Goal: Transaction & Acquisition: Subscribe to service/newsletter

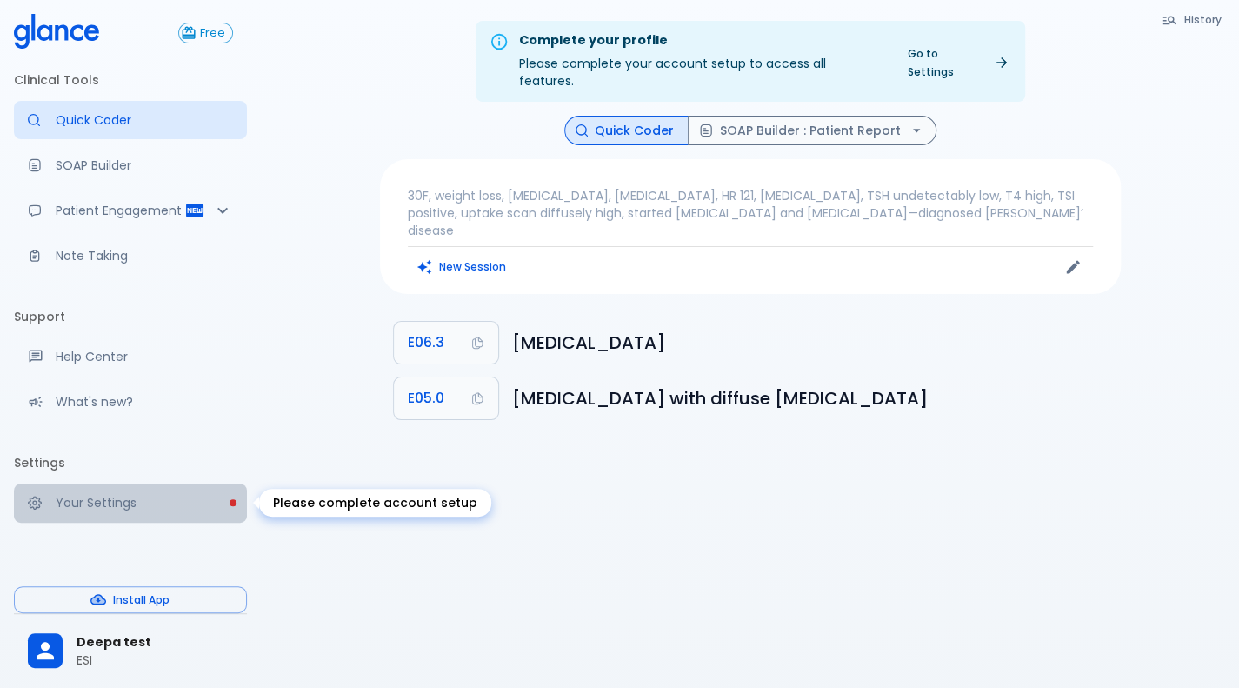
click at [110, 495] on p "Your Settings" at bounding box center [144, 502] width 177 height 17
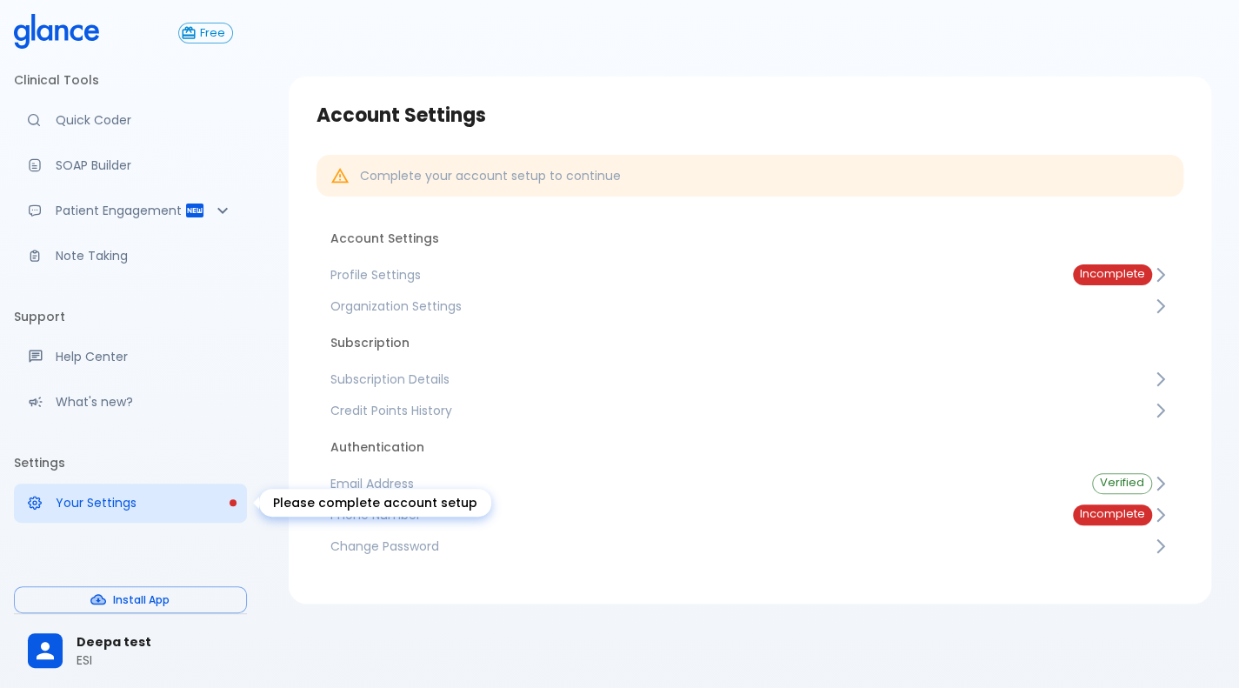
click at [110, 495] on p "Your Settings" at bounding box center [144, 502] width 177 height 17
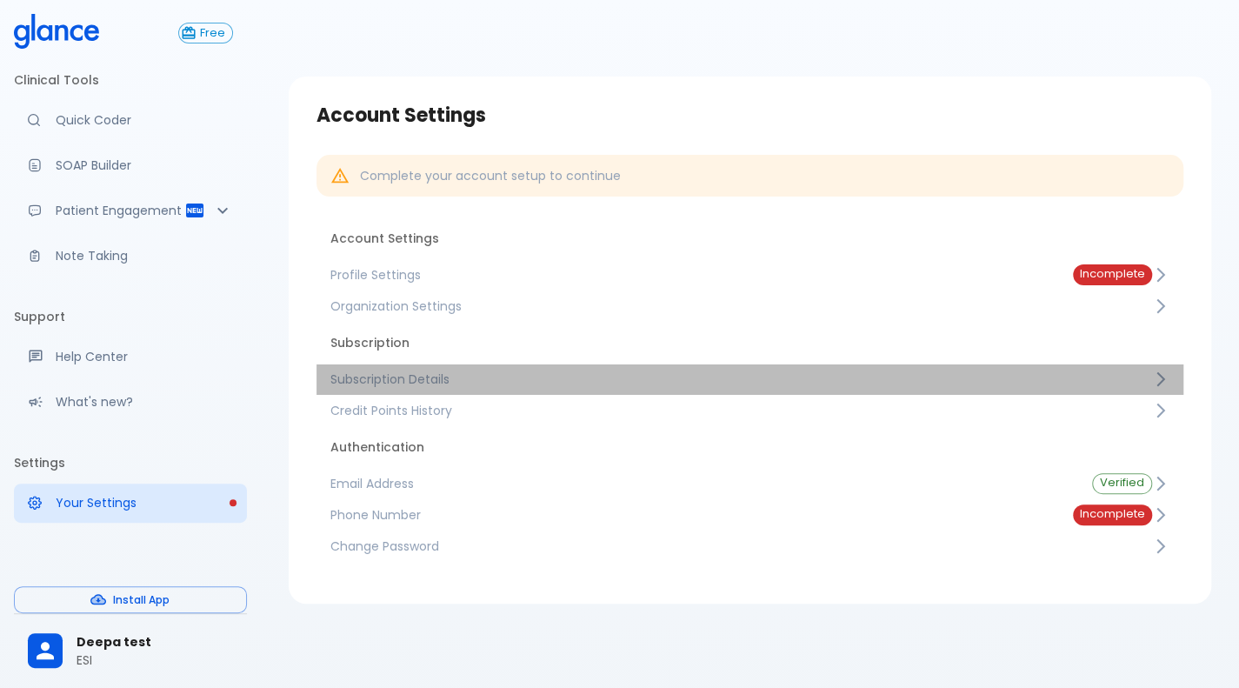
click at [398, 390] on link "Subscription Details" at bounding box center [749, 378] width 867 height 31
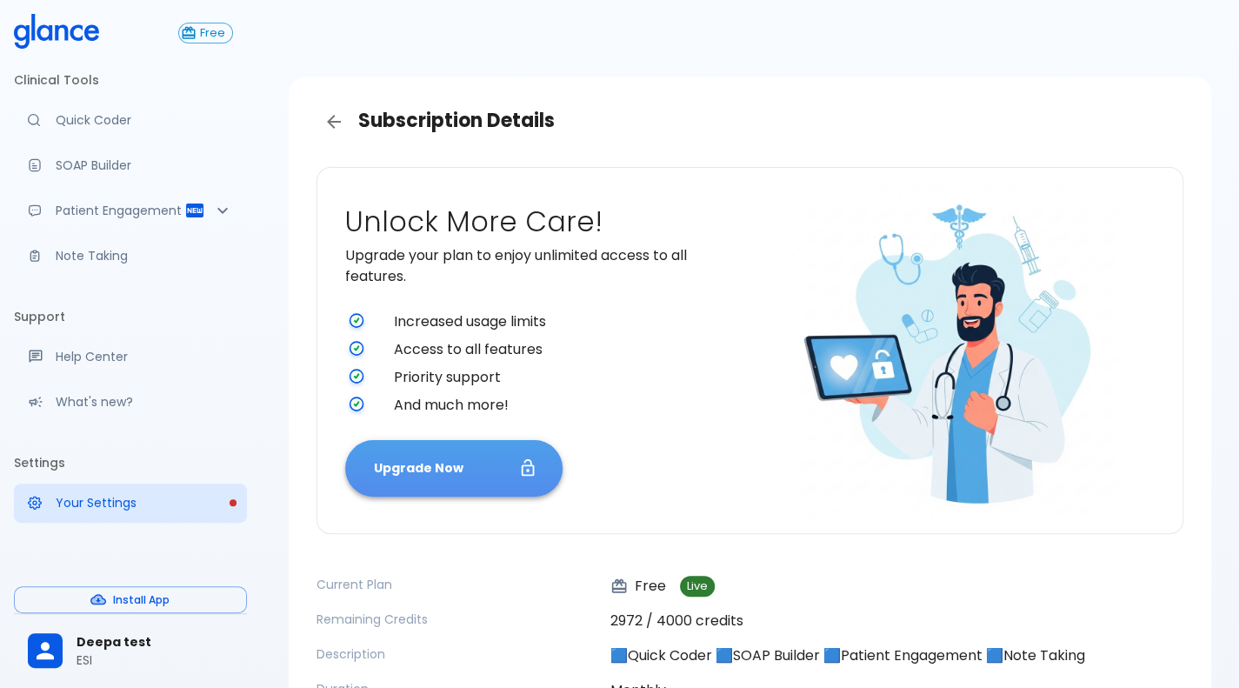
click at [410, 472] on button "Upgrade Now" at bounding box center [453, 468] width 217 height 57
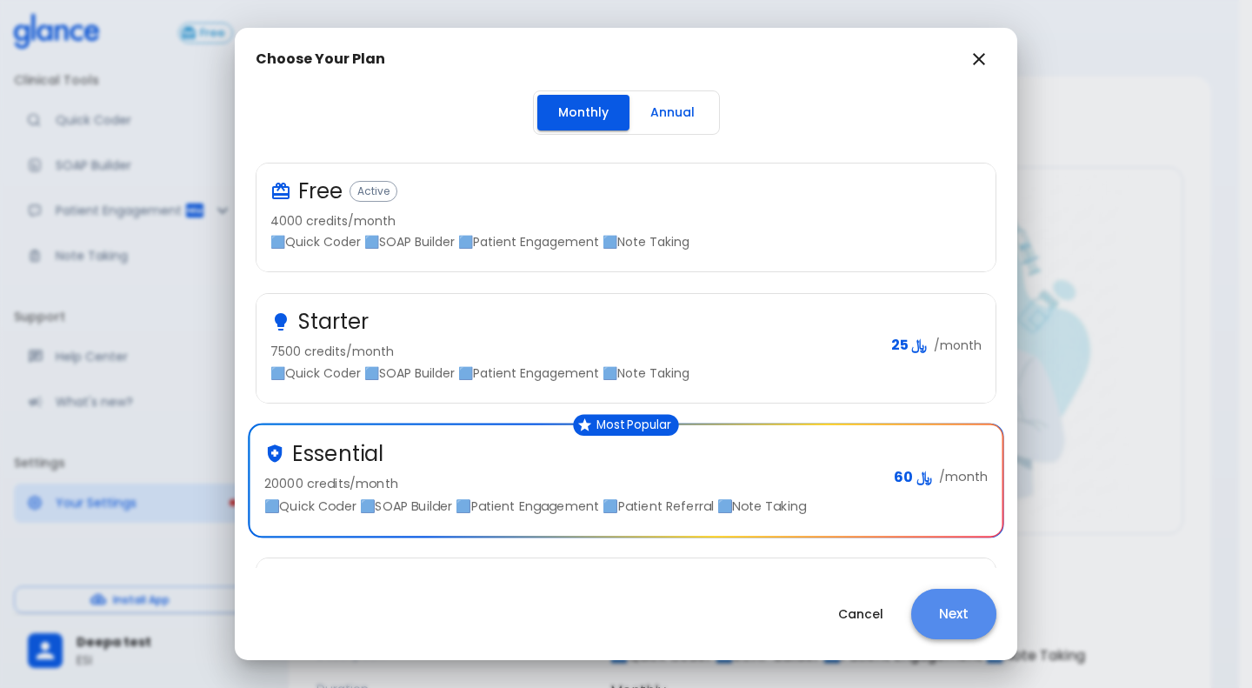
click at [953, 604] on button "Next" at bounding box center [953, 614] width 85 height 50
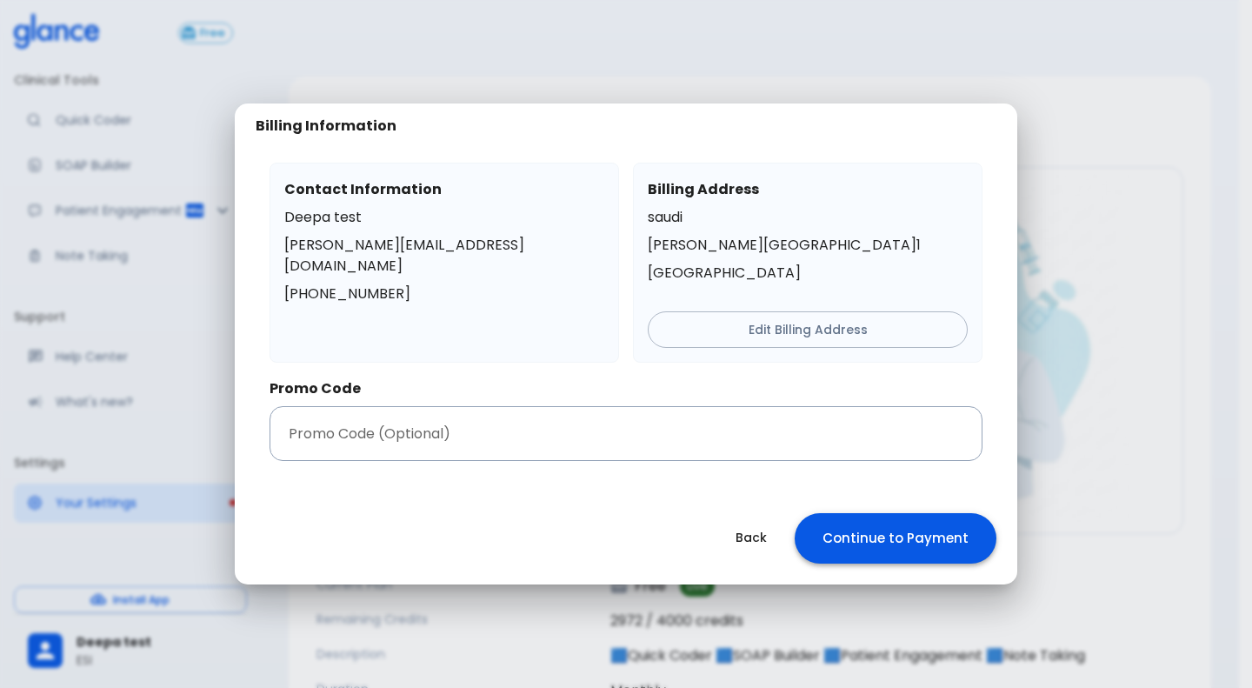
click at [953, 604] on div "Billing Information Contact Information Deepa test deepashree+glance@glance.car…" at bounding box center [626, 344] width 1252 height 688
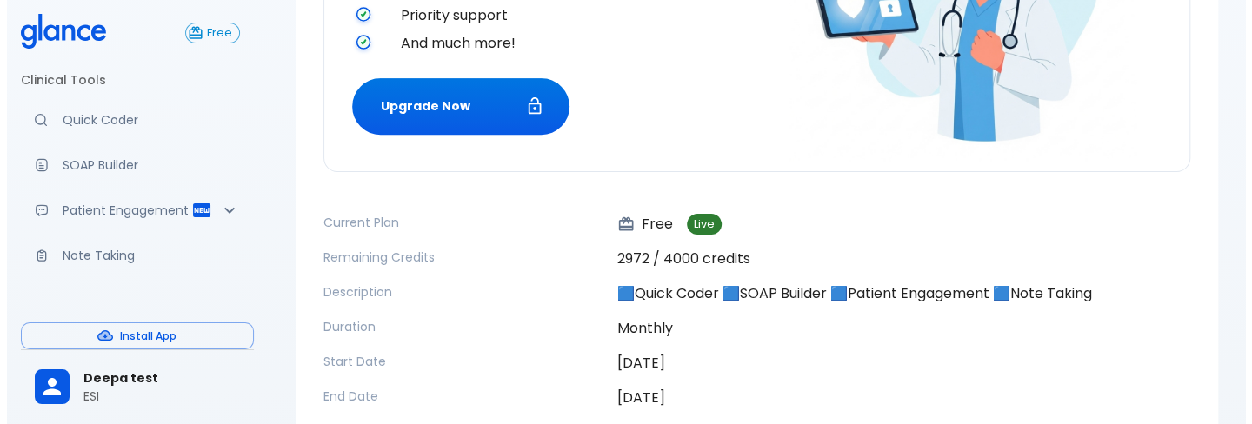
scroll to position [364, 0]
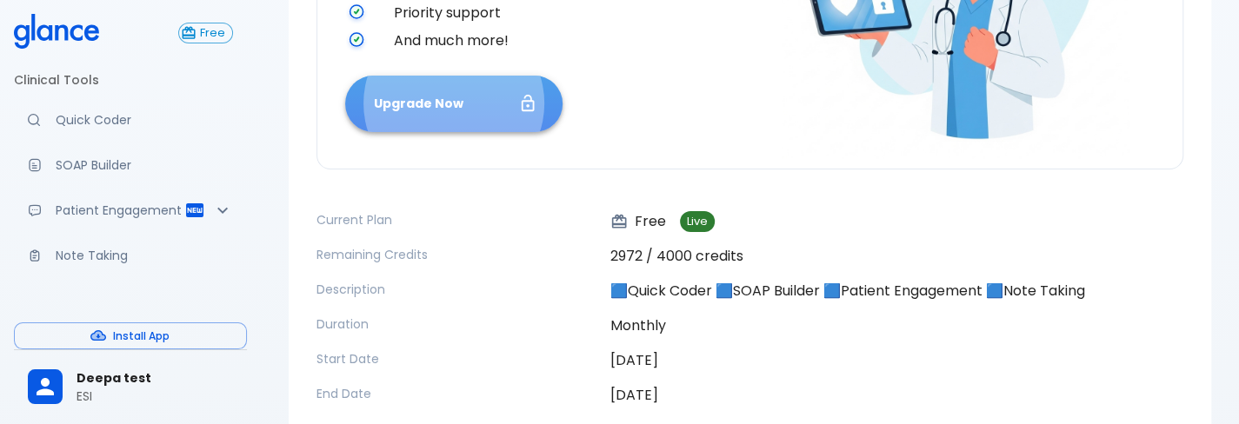
click at [478, 124] on button "Upgrade Now" at bounding box center [453, 104] width 217 height 57
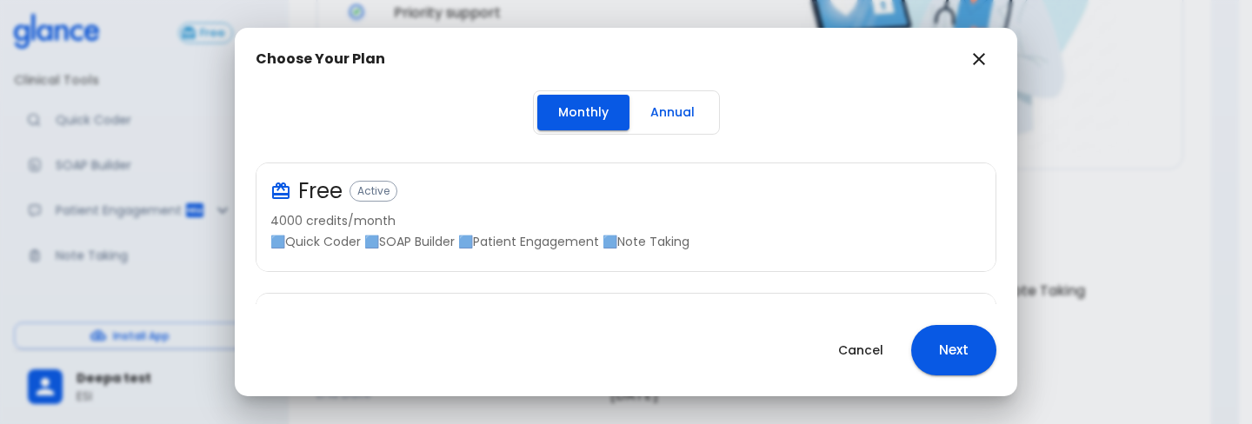
scroll to position [235, 0]
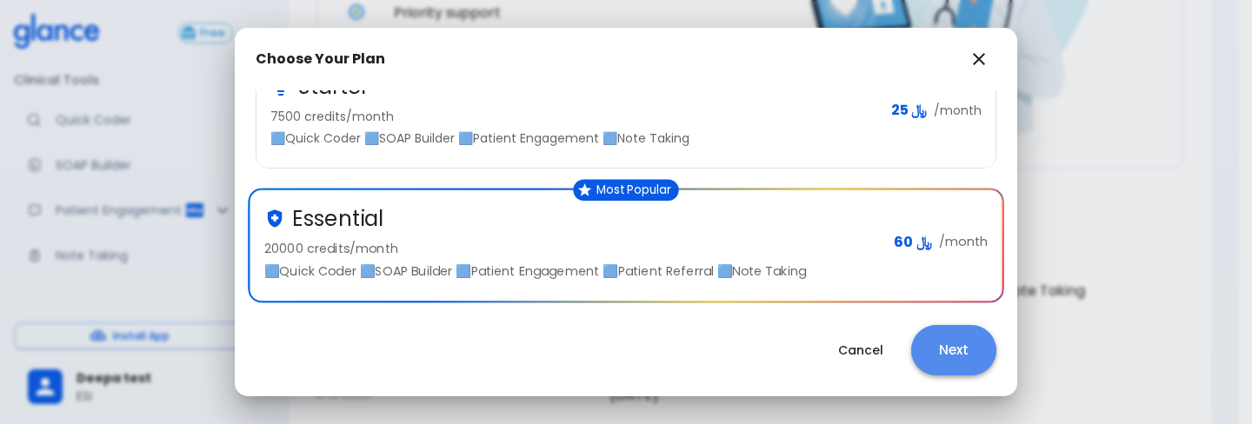
click at [969, 357] on button "Next" at bounding box center [953, 350] width 85 height 50
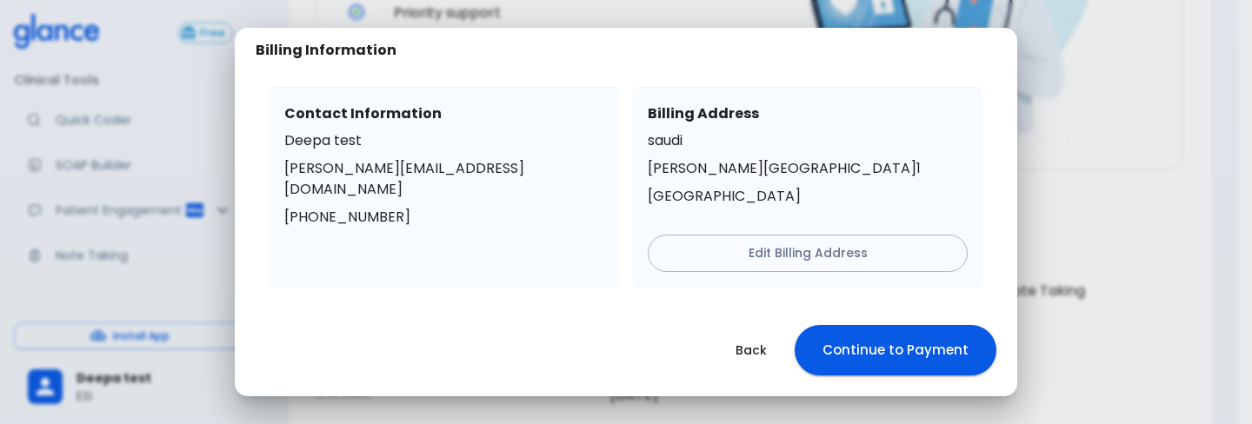
scroll to position [110, 0]
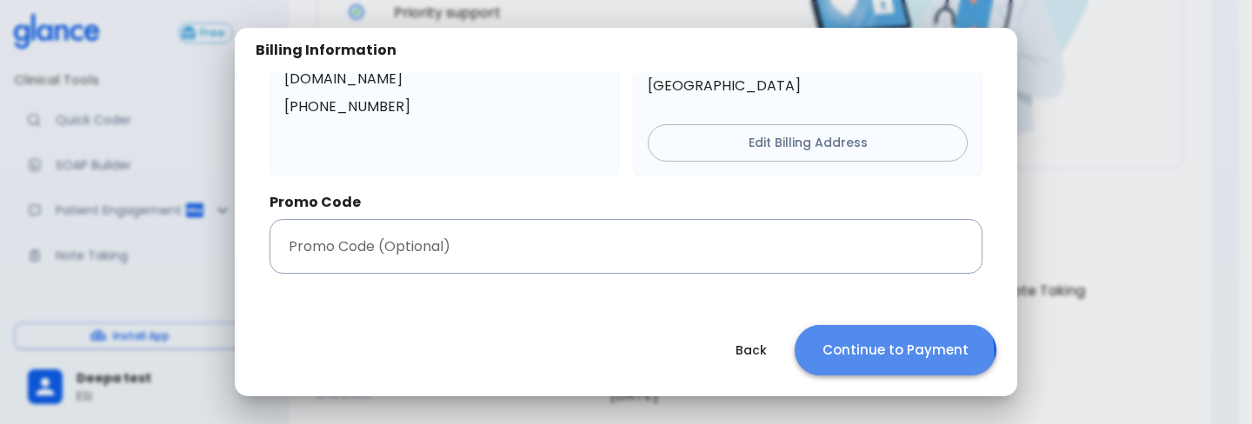
click at [861, 360] on button "Continue to Payment" at bounding box center [896, 350] width 202 height 50
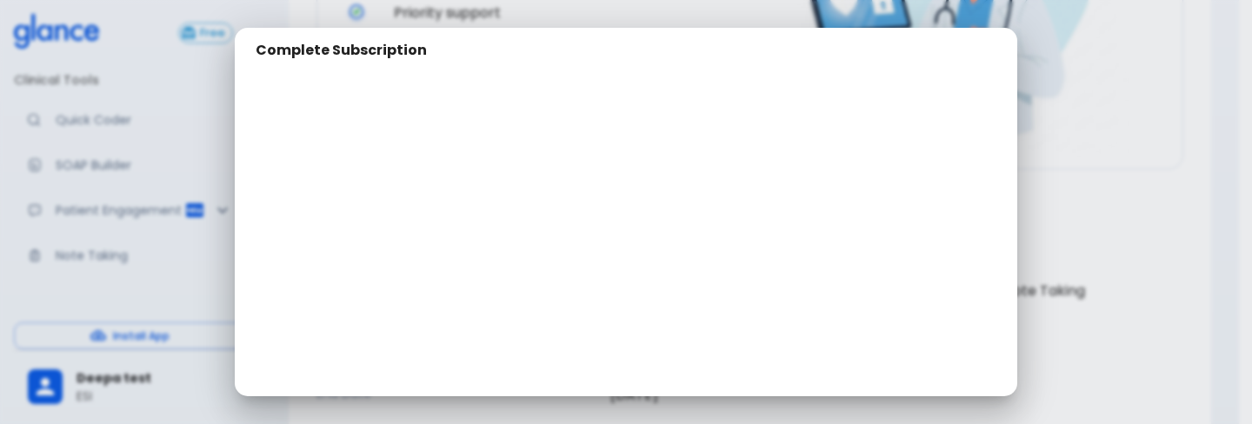
scroll to position [276, 0]
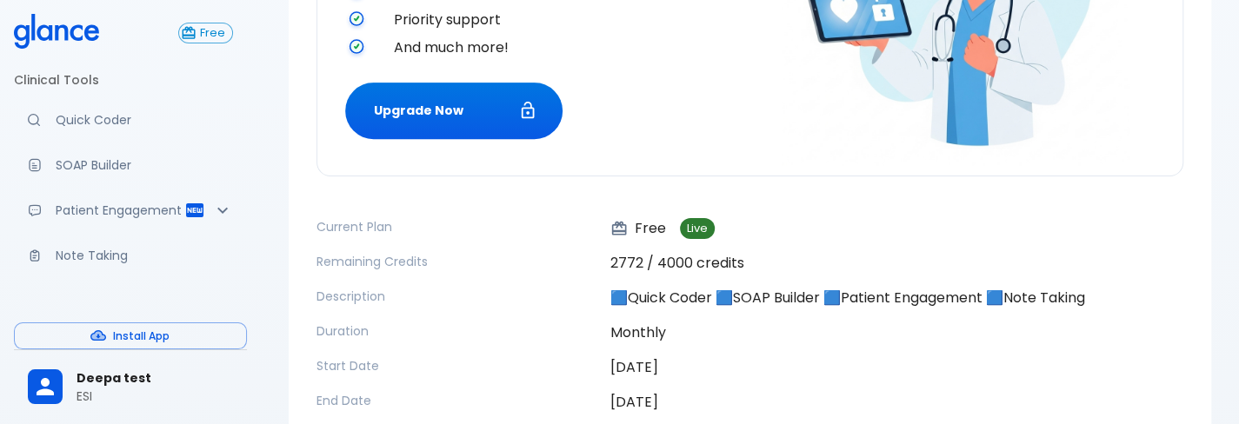
scroll to position [457, 0]
